Goal: Find specific page/section: Find specific page/section

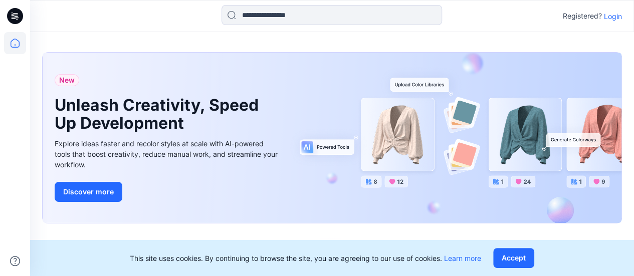
click at [612, 17] on p "Login" at bounding box center [613, 16] width 18 height 11
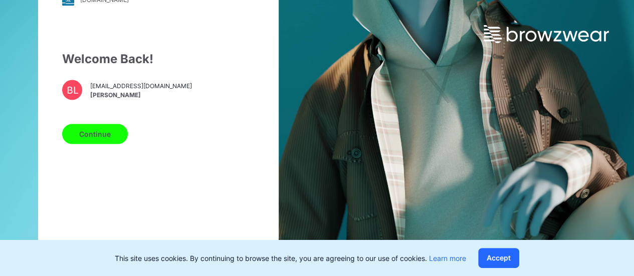
click at [87, 139] on button "Continue" at bounding box center [95, 134] width 66 height 20
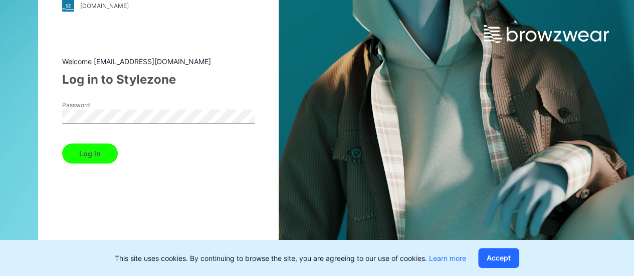
click at [89, 152] on button "Log in" at bounding box center [90, 153] width 56 height 20
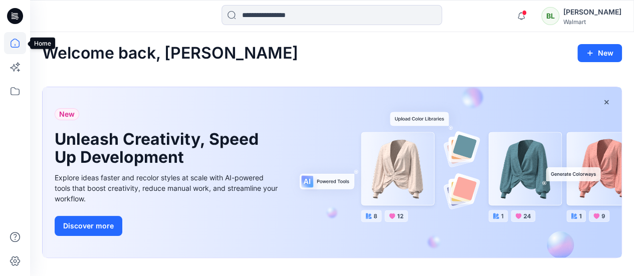
click at [12, 46] on icon at bounding box center [15, 43] width 22 height 22
click at [19, 96] on icon at bounding box center [15, 91] width 22 height 22
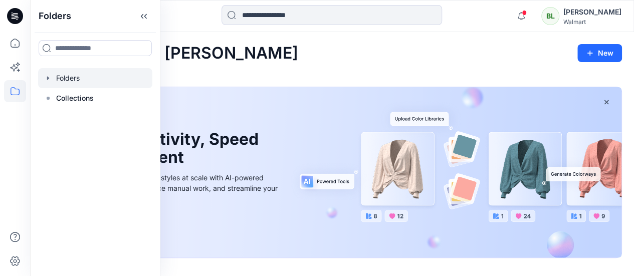
click at [64, 79] on div at bounding box center [95, 78] width 114 height 20
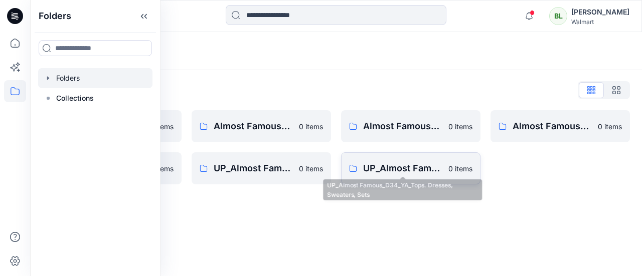
click at [437, 166] on p "UP_Almost Famous_D34_YA_Tops. Dresses, Sweaters, Sets" at bounding box center [402, 168] width 79 height 14
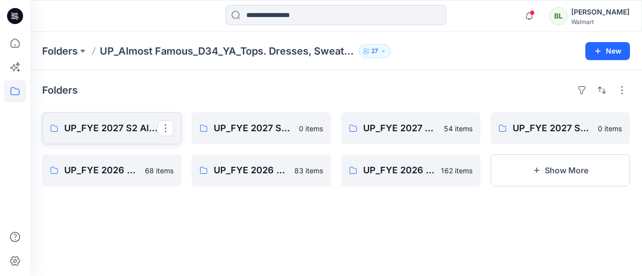
click at [79, 130] on p "UP_FYE 2027 S2 Almost Famous YA Tops, Dresses, Sweaters, Sets" at bounding box center [110, 128] width 93 height 14
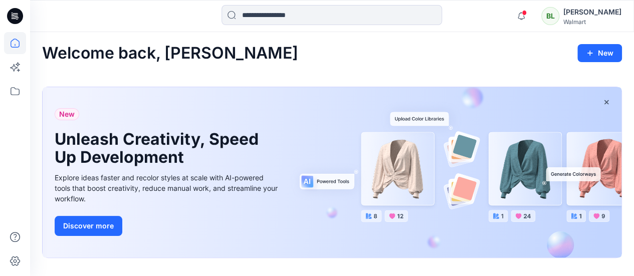
click at [17, 105] on div at bounding box center [15, 154] width 22 height 244
click at [17, 94] on icon at bounding box center [15, 91] width 22 height 22
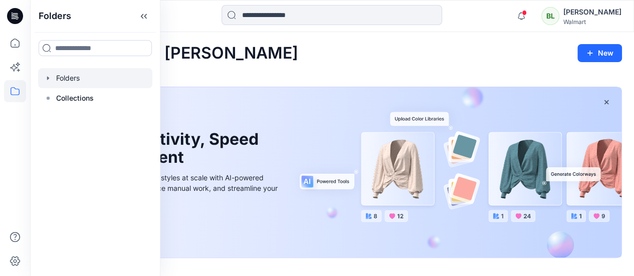
click at [97, 79] on div at bounding box center [95, 78] width 114 height 20
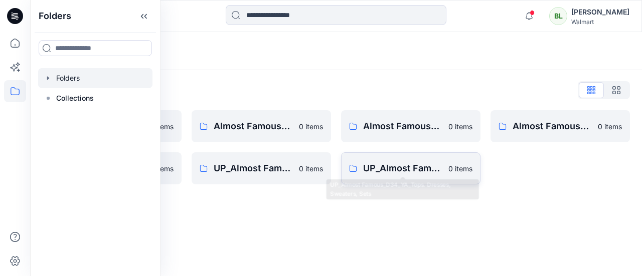
click at [413, 174] on p "UP_Almost Famous_D34_YA_Tops. Dresses, Sweaters, Sets" at bounding box center [402, 168] width 79 height 14
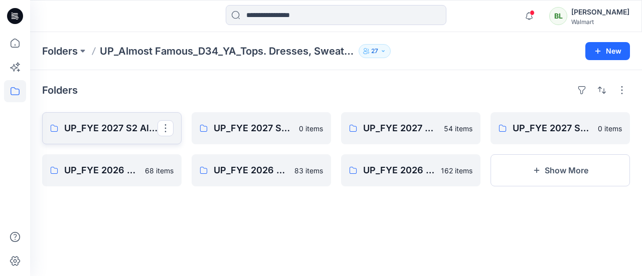
click at [96, 129] on p "UP_FYE 2027 S2 Almost Famous YA Tops, Dresses, Sweaters, Sets" at bounding box center [110, 128] width 93 height 14
